Goal: Information Seeking & Learning: Find contact information

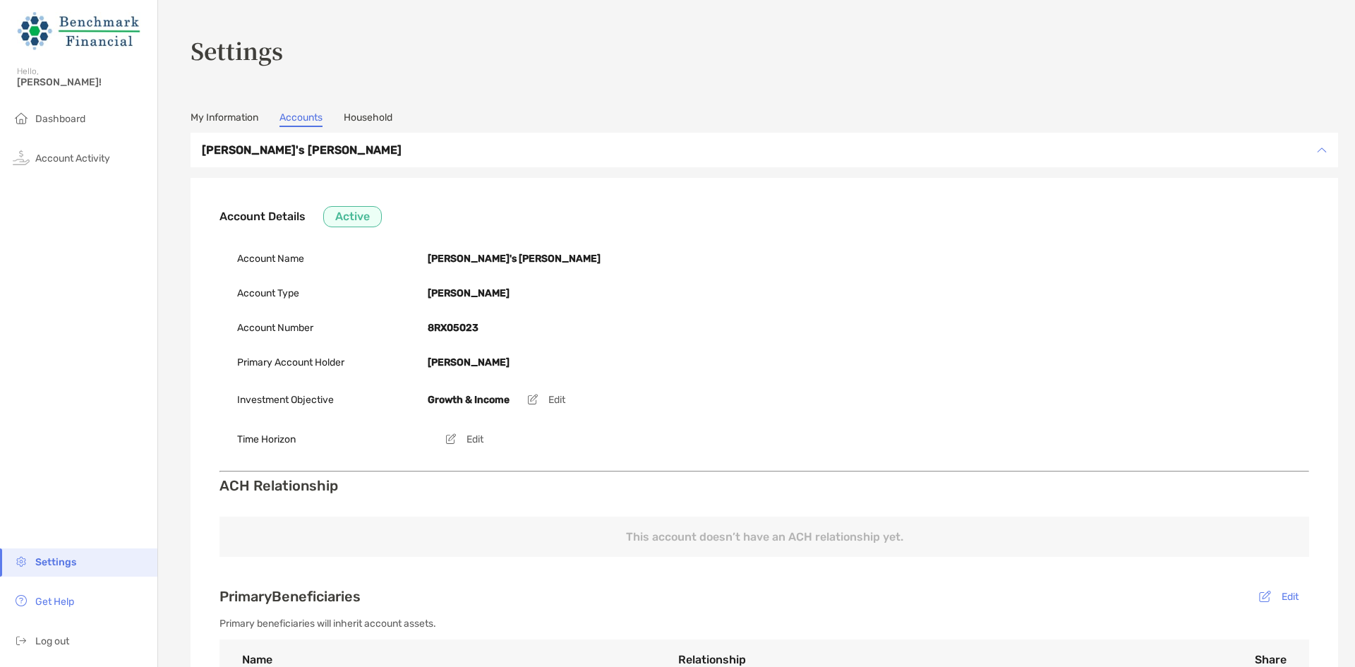
scroll to position [428, 0]
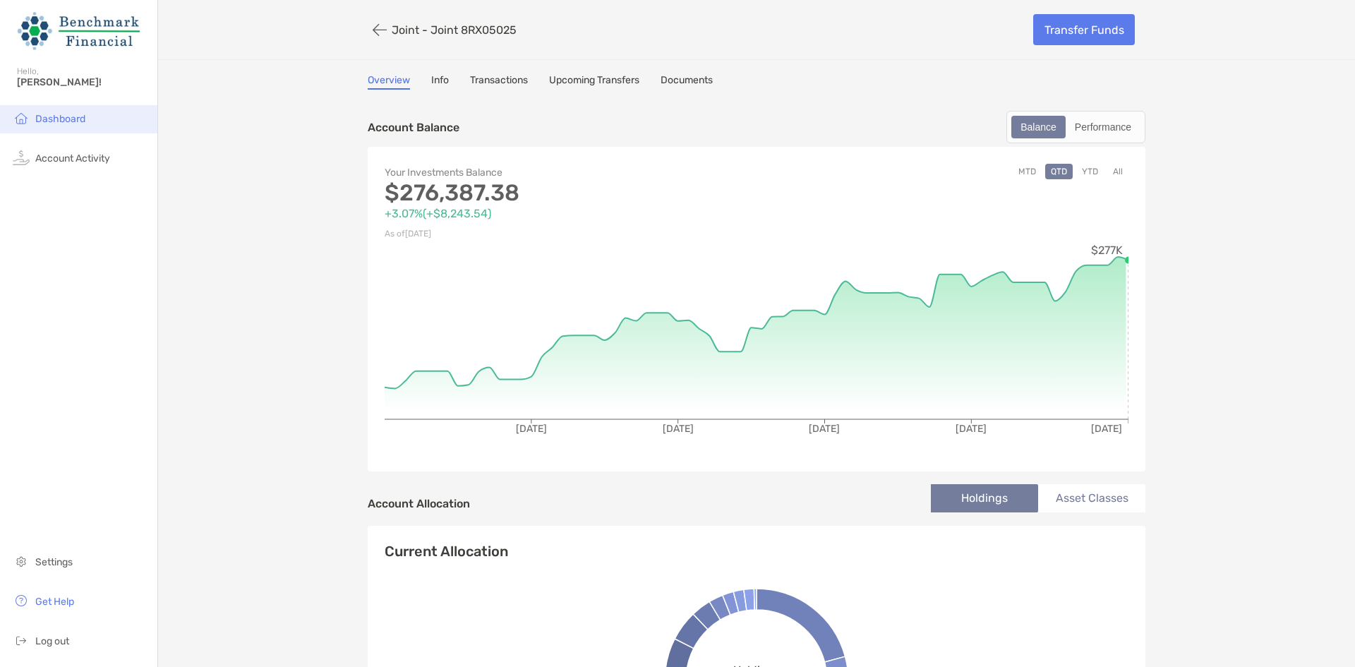
click at [54, 123] on span "Dashboard" at bounding box center [60, 119] width 50 height 12
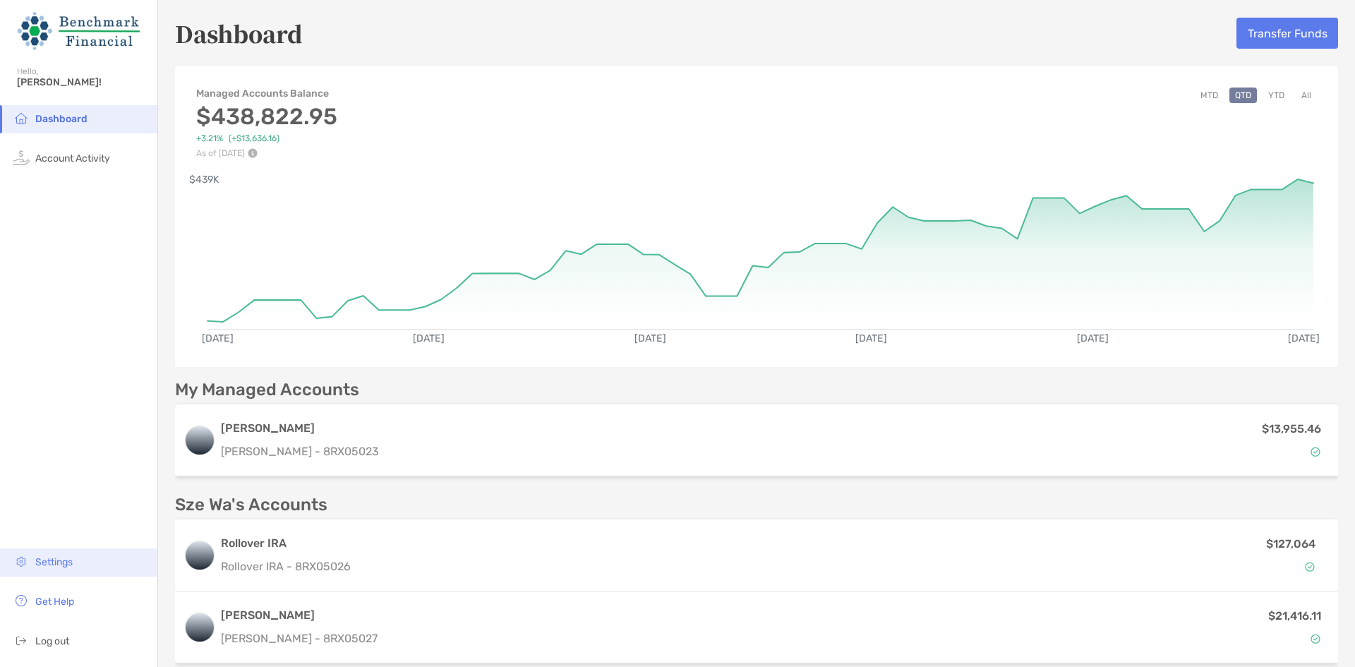
click at [99, 571] on li "Settings" at bounding box center [78, 562] width 157 height 28
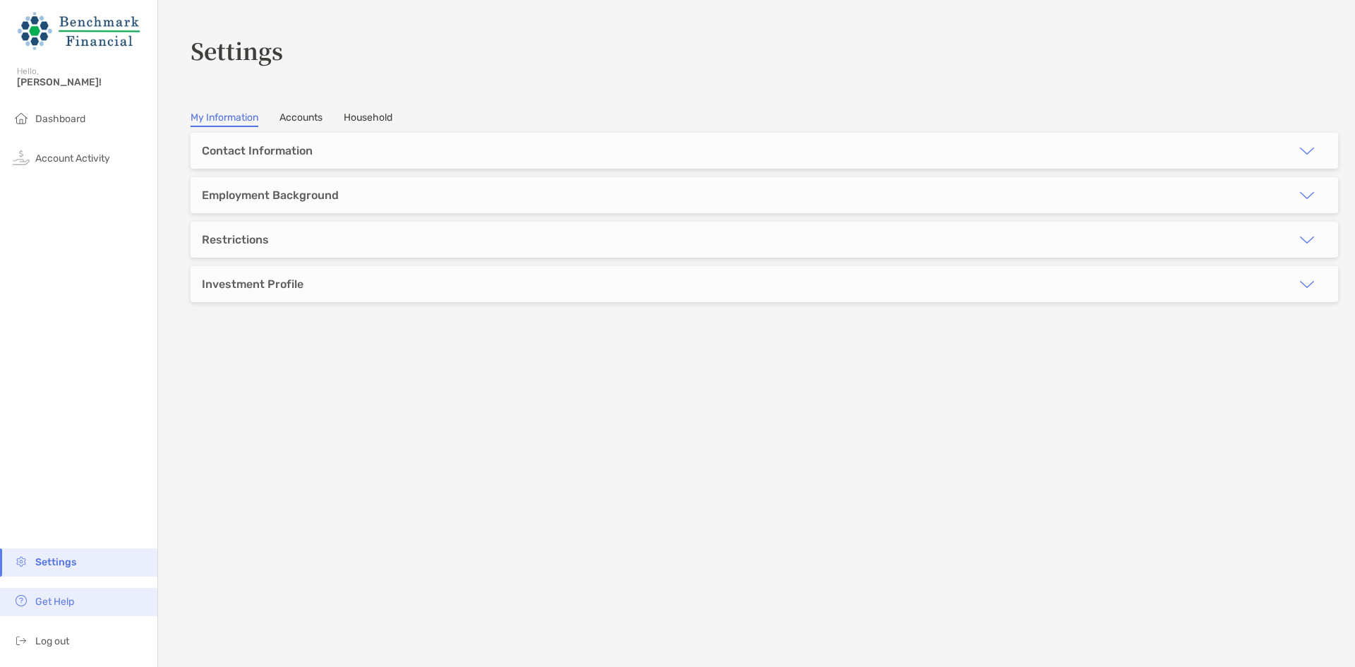
click at [63, 610] on li "Get Help" at bounding box center [78, 602] width 157 height 28
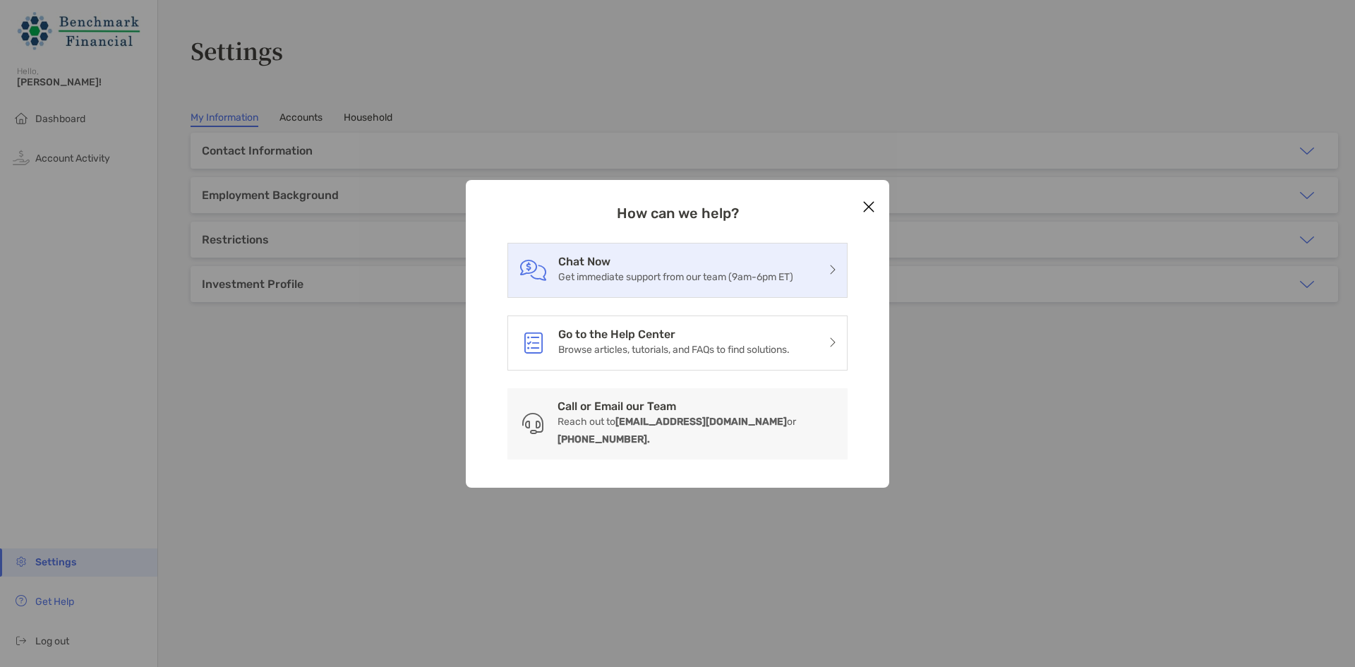
click at [741, 286] on p "Get immediate support from our team (9am-6pm ET)" at bounding box center [675, 277] width 235 height 18
